Goal: Communication & Community: Participate in discussion

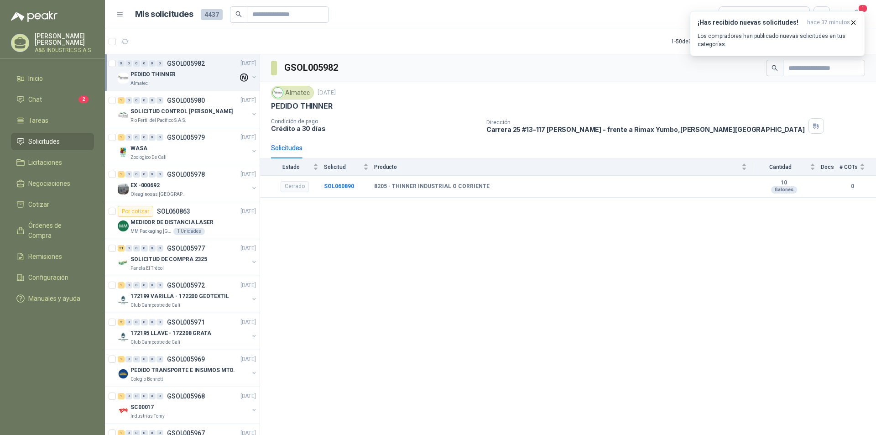
scroll to position [3, 0]
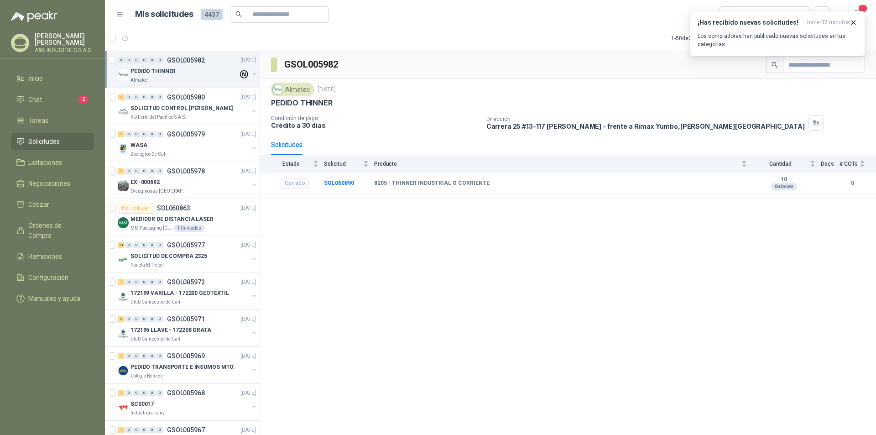
click at [293, 229] on div "GSOL005982 Almatec [DATE] PEDIDO THINNER Condición de pago Crédito a 30 días Di…" at bounding box center [568, 243] width 616 height 384
click at [41, 100] on span "Chat" at bounding box center [35, 99] width 14 height 10
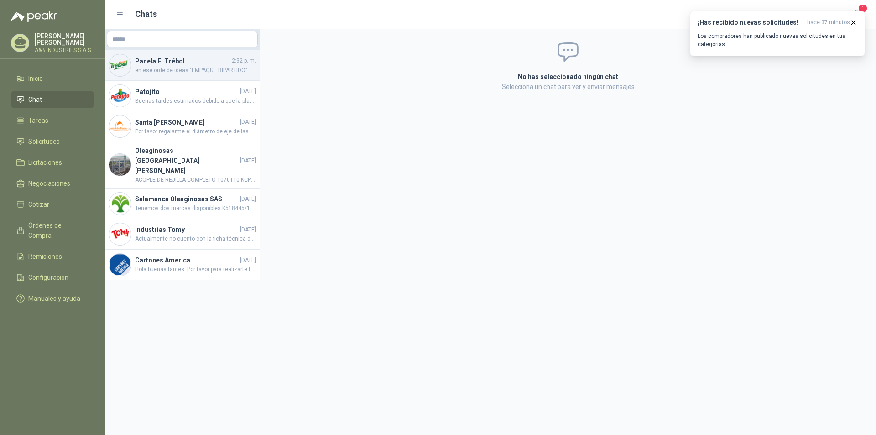
click at [166, 73] on span "en ese orde de ideas "EMPAQUE BIPARTIDO" O "CAMISA HIDRAULICA" , son dos requer…" at bounding box center [195, 70] width 121 height 9
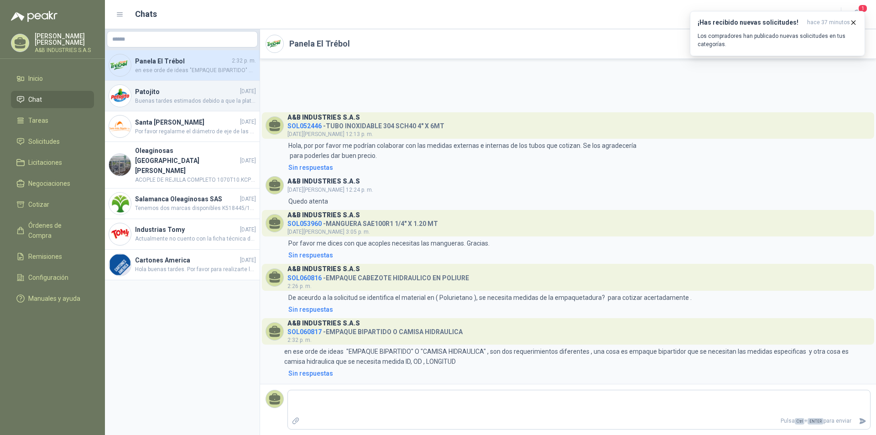
click at [188, 106] on div "Patojito [DATE] Buenas tardes estimados debido a que la plataforma no me permit…" at bounding box center [182, 96] width 155 height 31
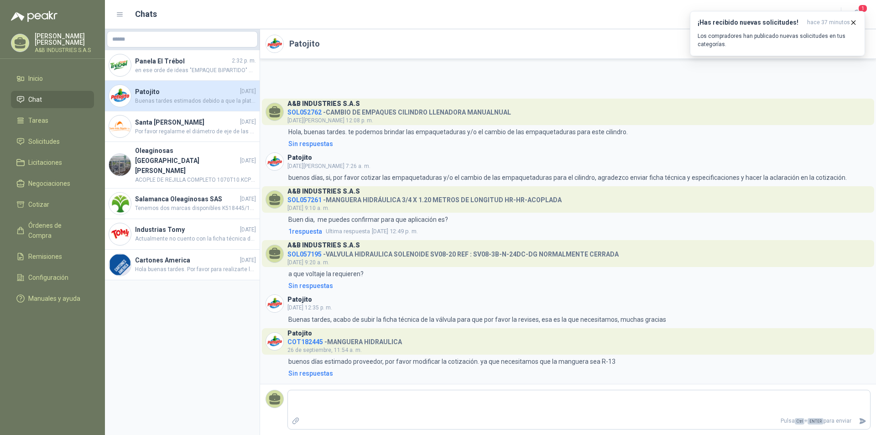
click at [50, 102] on li "Chat" at bounding box center [52, 99] width 72 height 10
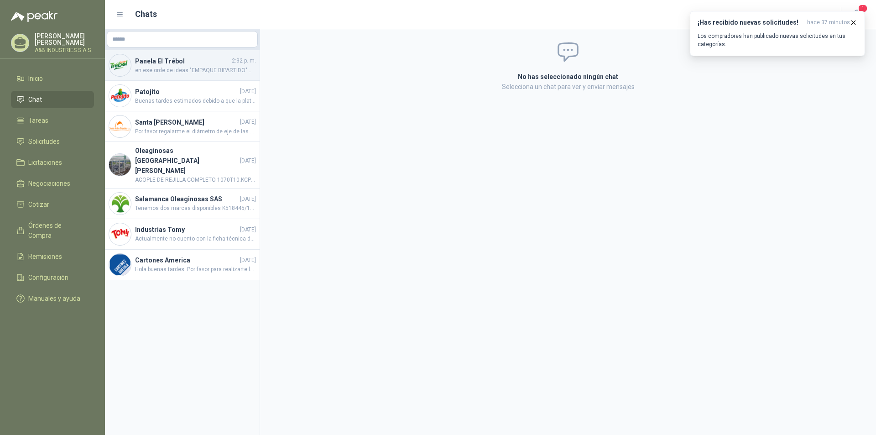
click at [189, 66] on span "en ese orde de ideas "EMPAQUE BIPARTIDO" O "CAMISA HIDRAULICA" , son dos requer…" at bounding box center [195, 70] width 121 height 9
